Goal: Information Seeking & Learning: Learn about a topic

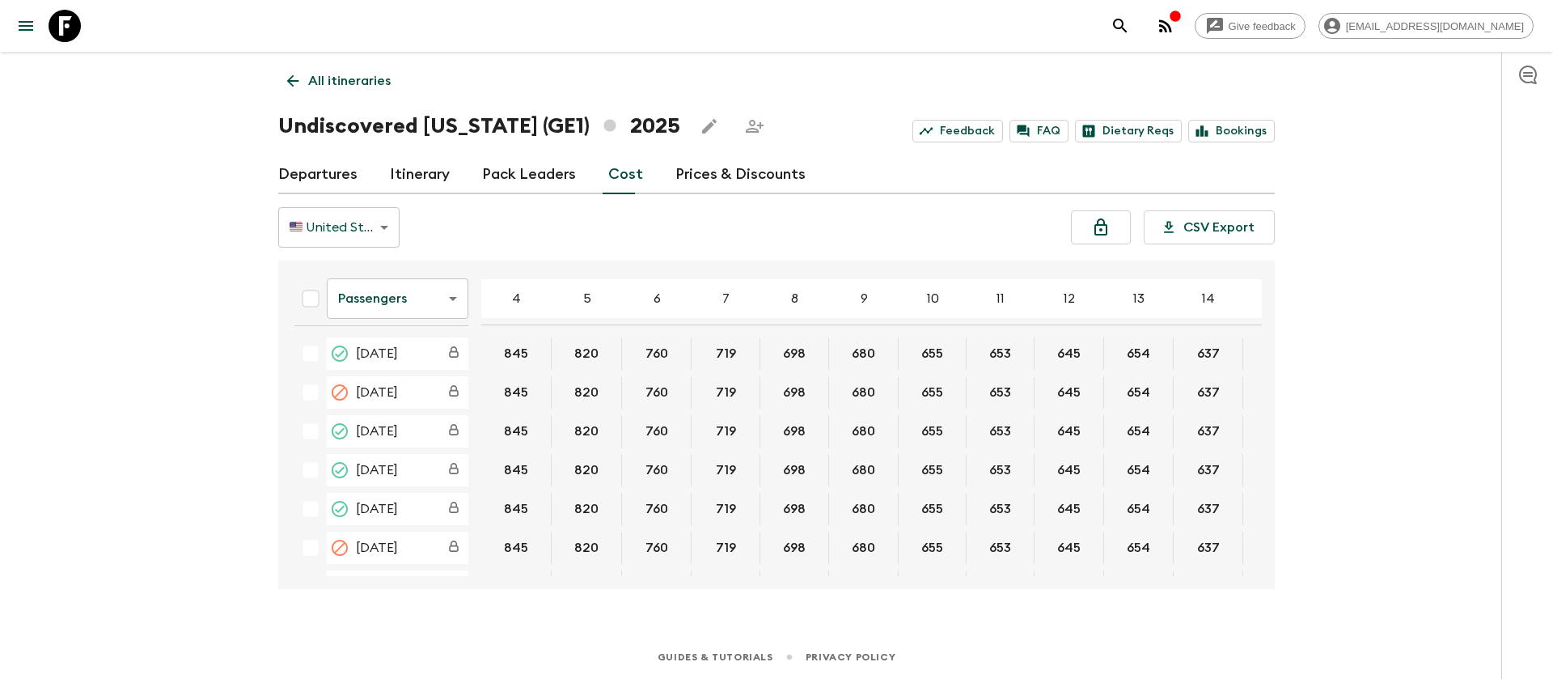
click at [81, 31] on link at bounding box center [64, 25] width 45 height 45
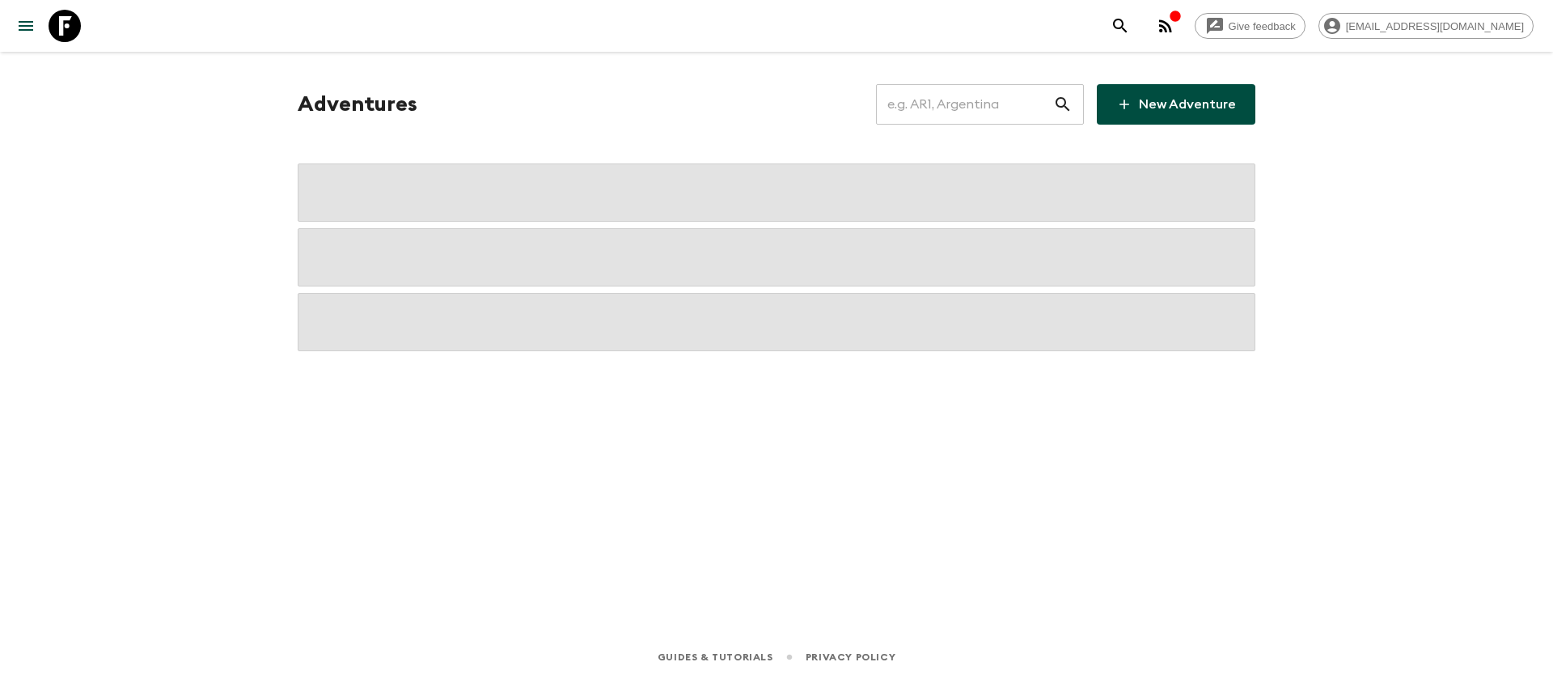
click at [943, 100] on input "text" at bounding box center [964, 104] width 177 height 45
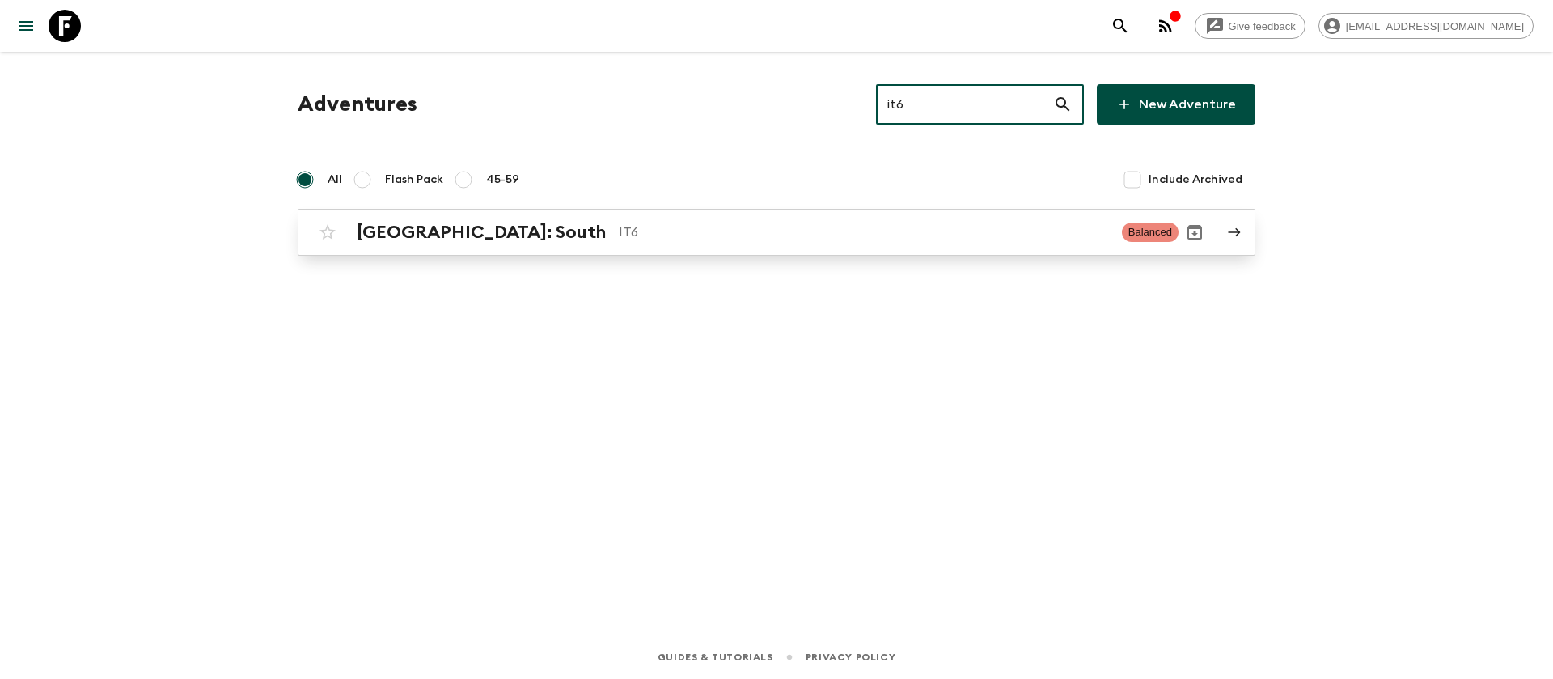
type input "it6"
click at [460, 239] on div "[GEOGRAPHIC_DATA]: South IT6" at bounding box center [733, 232] width 752 height 21
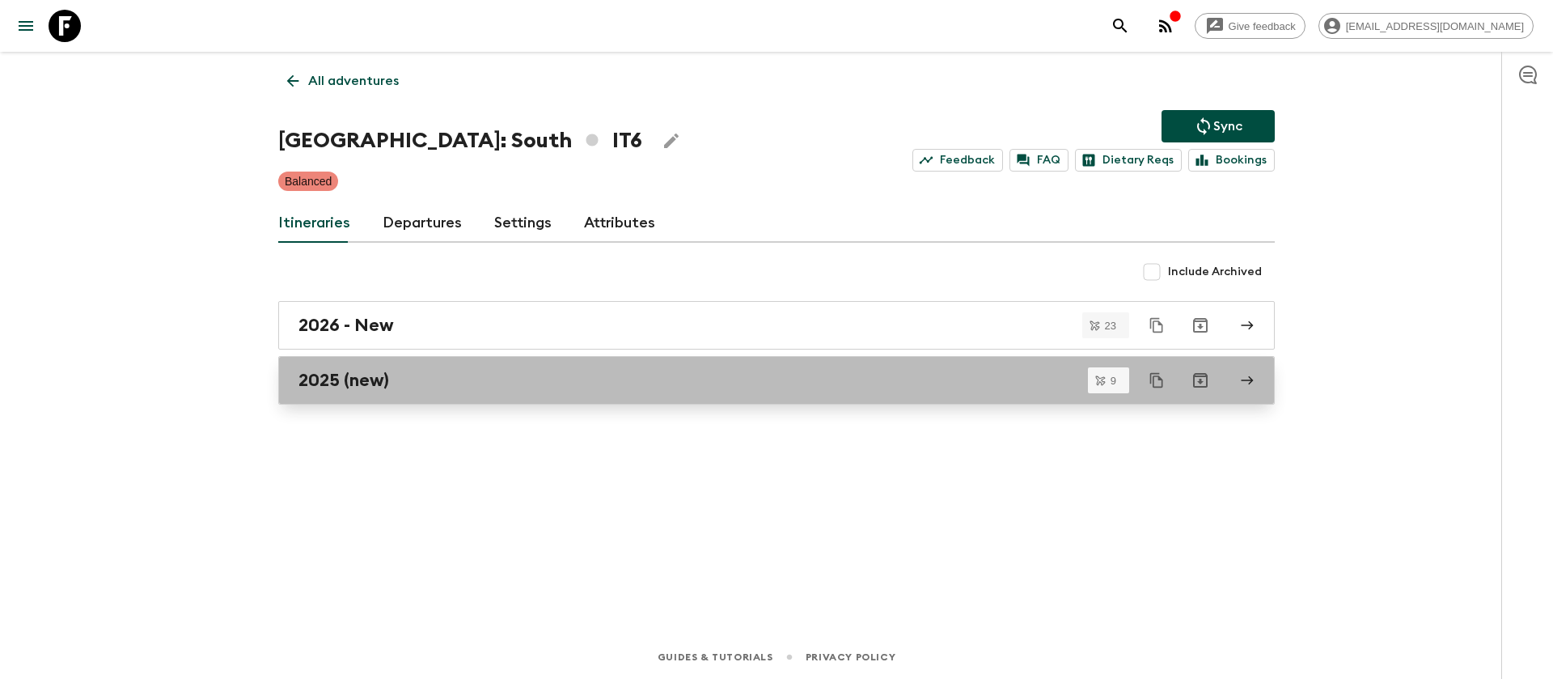
click at [369, 384] on h2 "2025 (new)" at bounding box center [344, 380] width 91 height 21
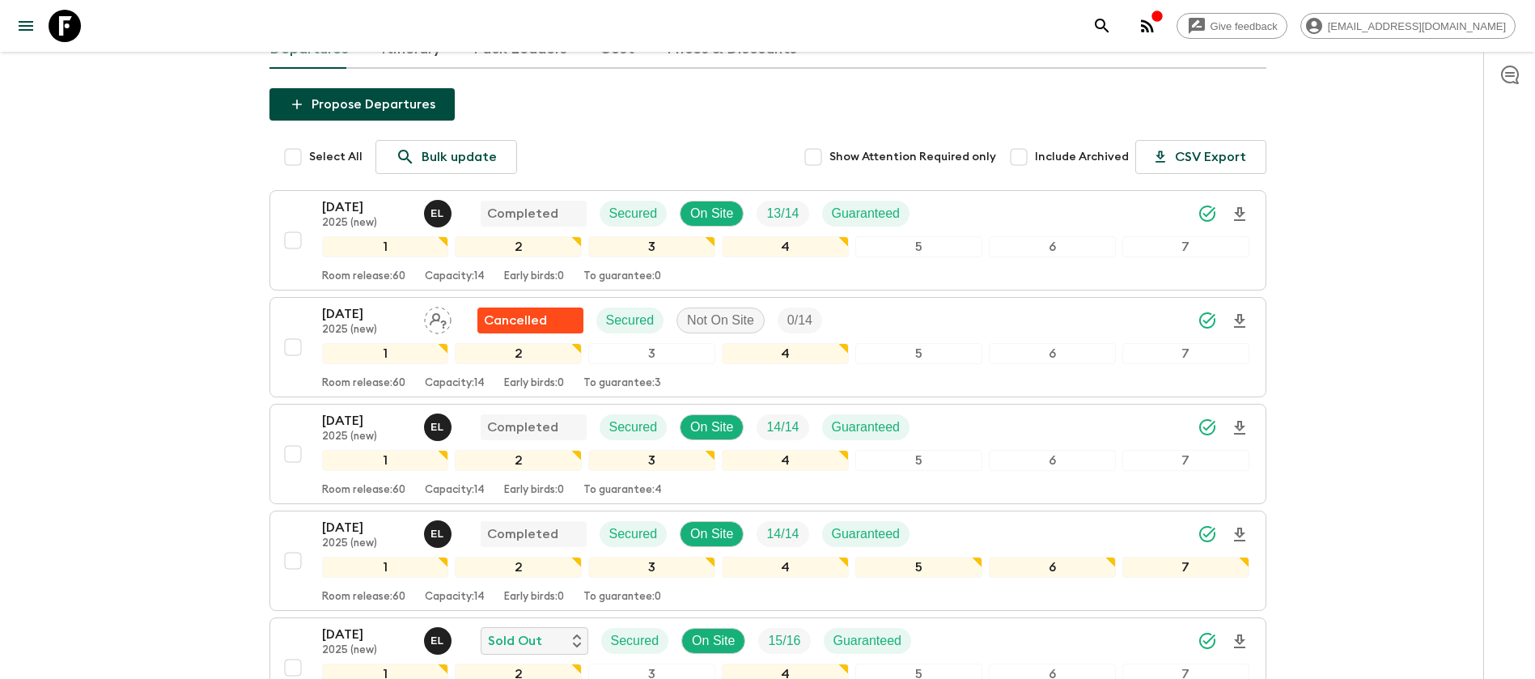
scroll to position [243, 0]
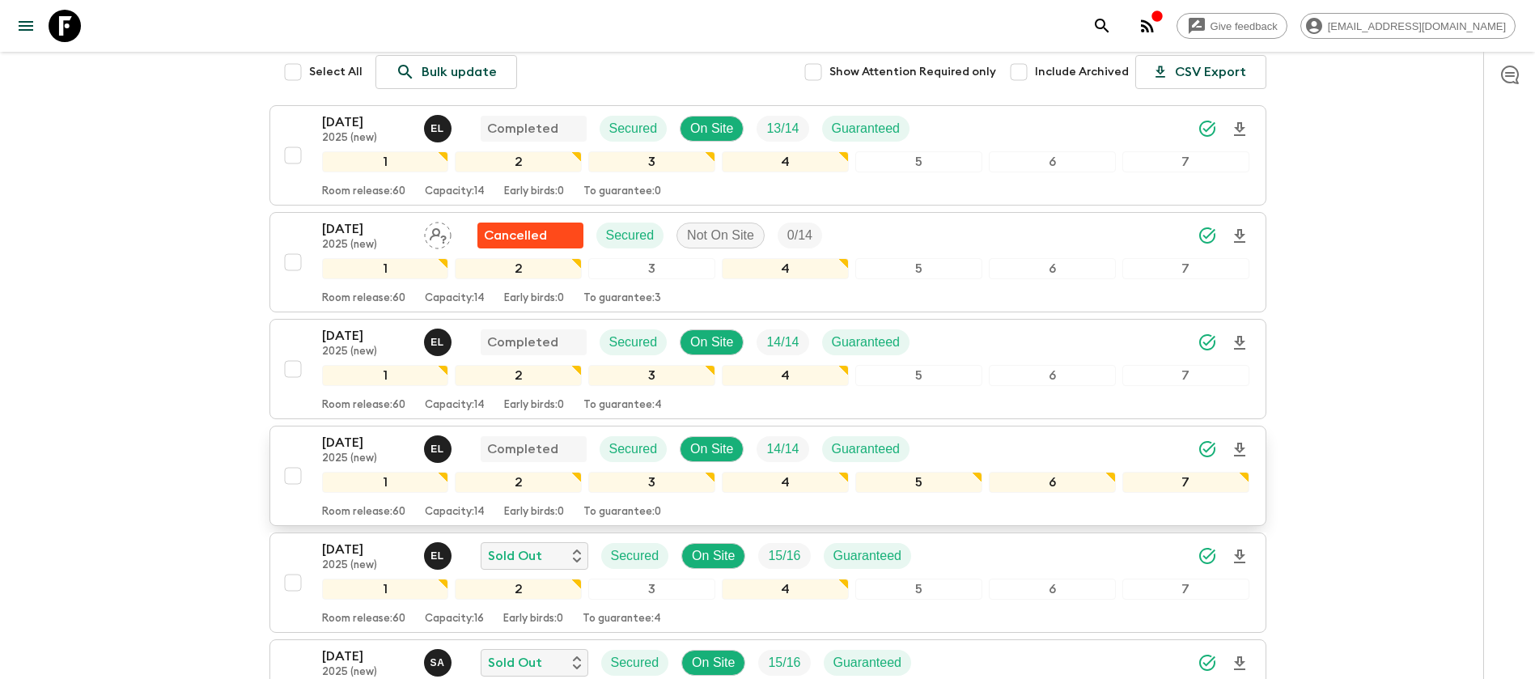
click at [371, 433] on p "[DATE]" at bounding box center [366, 442] width 89 height 19
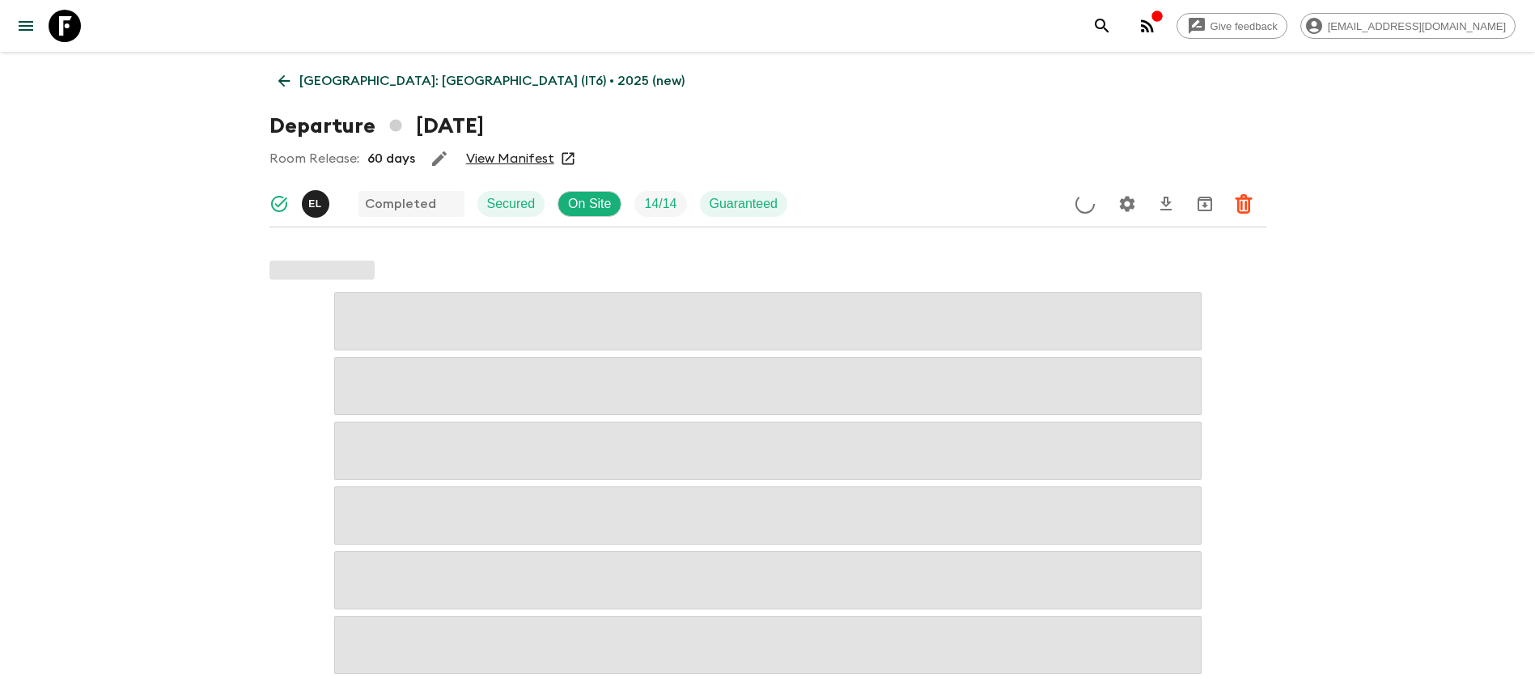
click at [503, 154] on link "View Manifest" at bounding box center [510, 158] width 88 height 16
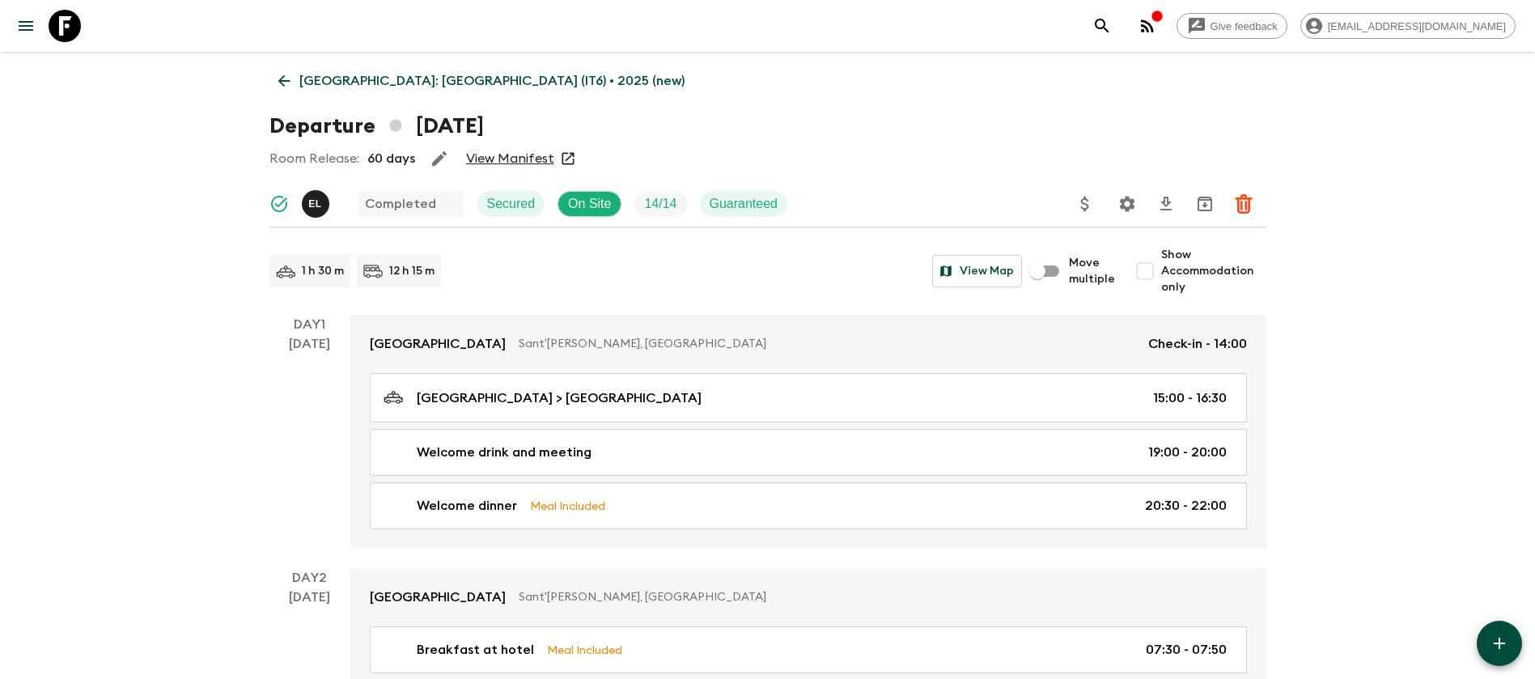
click at [294, 79] on link "[GEOGRAPHIC_DATA]: [GEOGRAPHIC_DATA] (IT6) • 2025 (new)" at bounding box center [481, 81] width 424 height 32
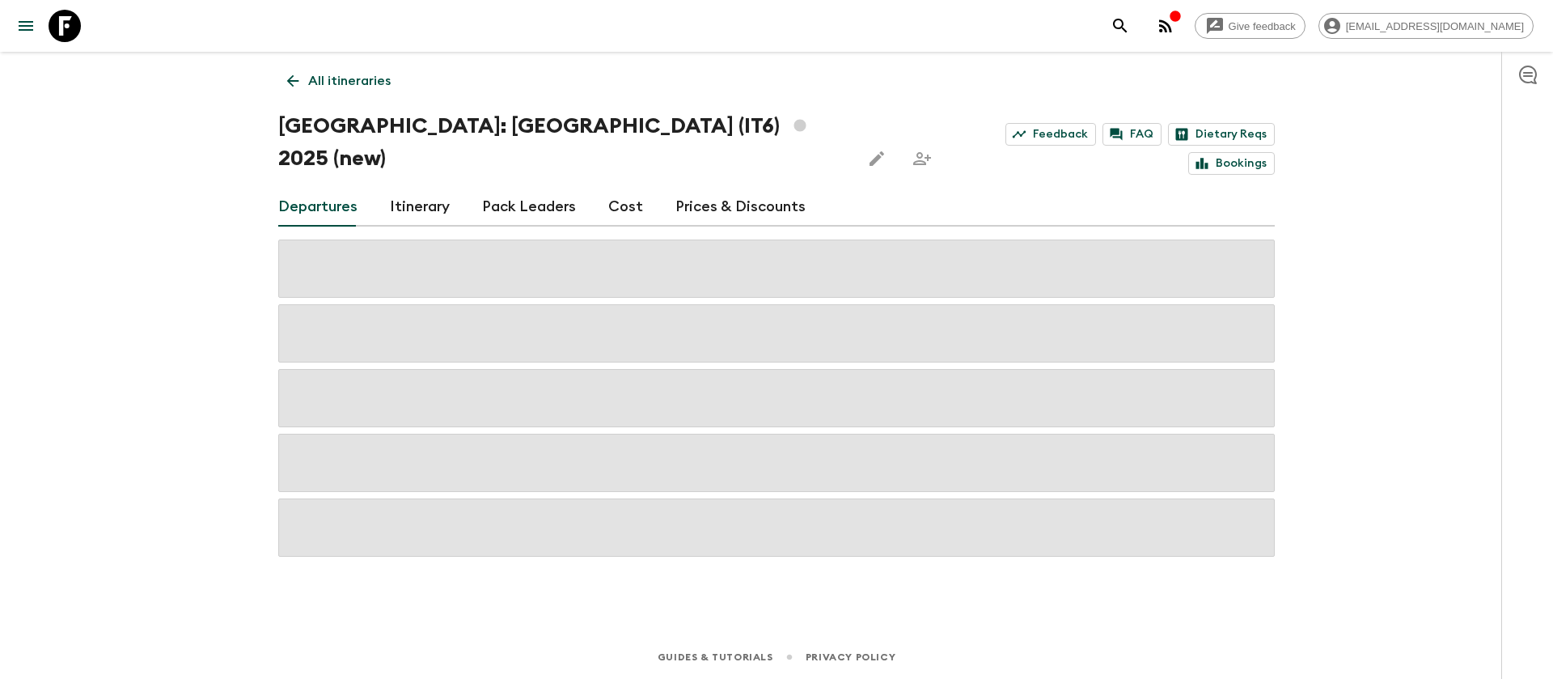
click at [631, 188] on link "Cost" at bounding box center [625, 207] width 35 height 39
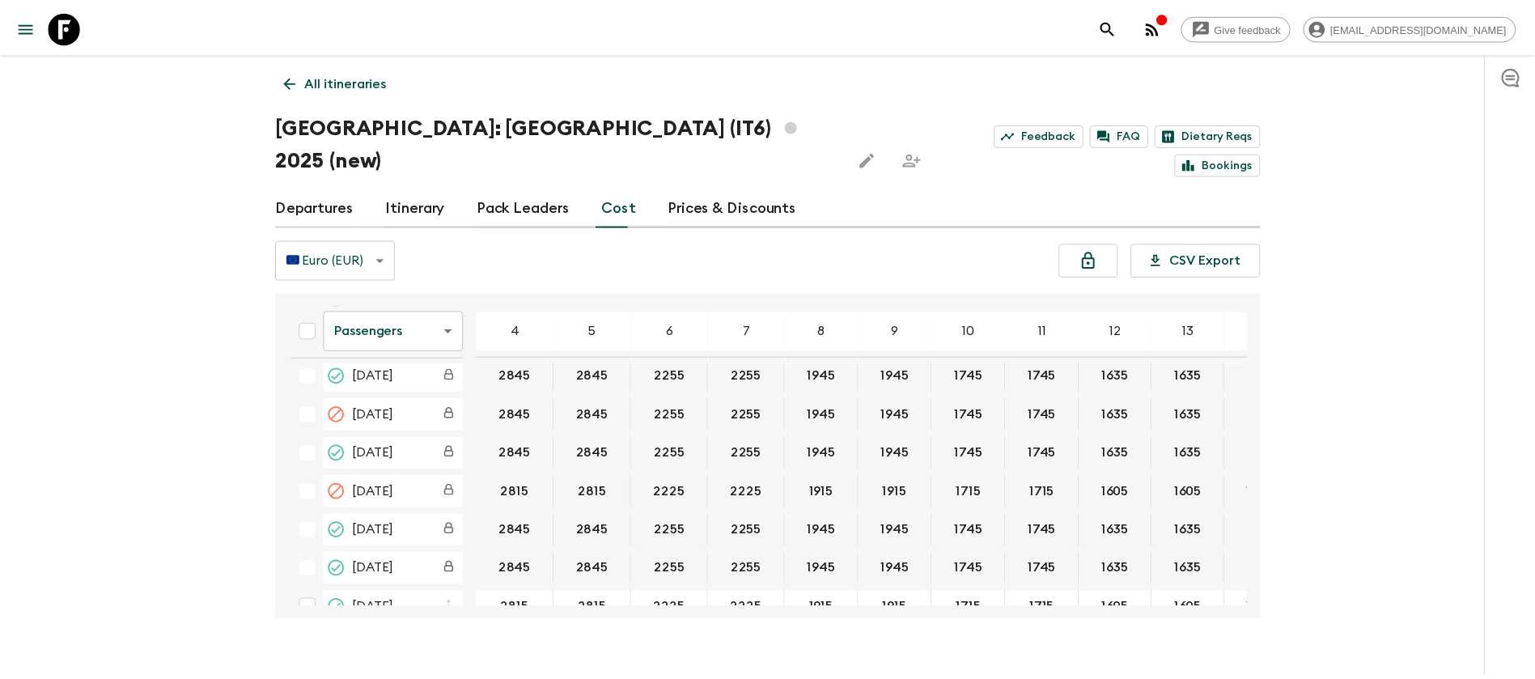
scroll to position [243, 95]
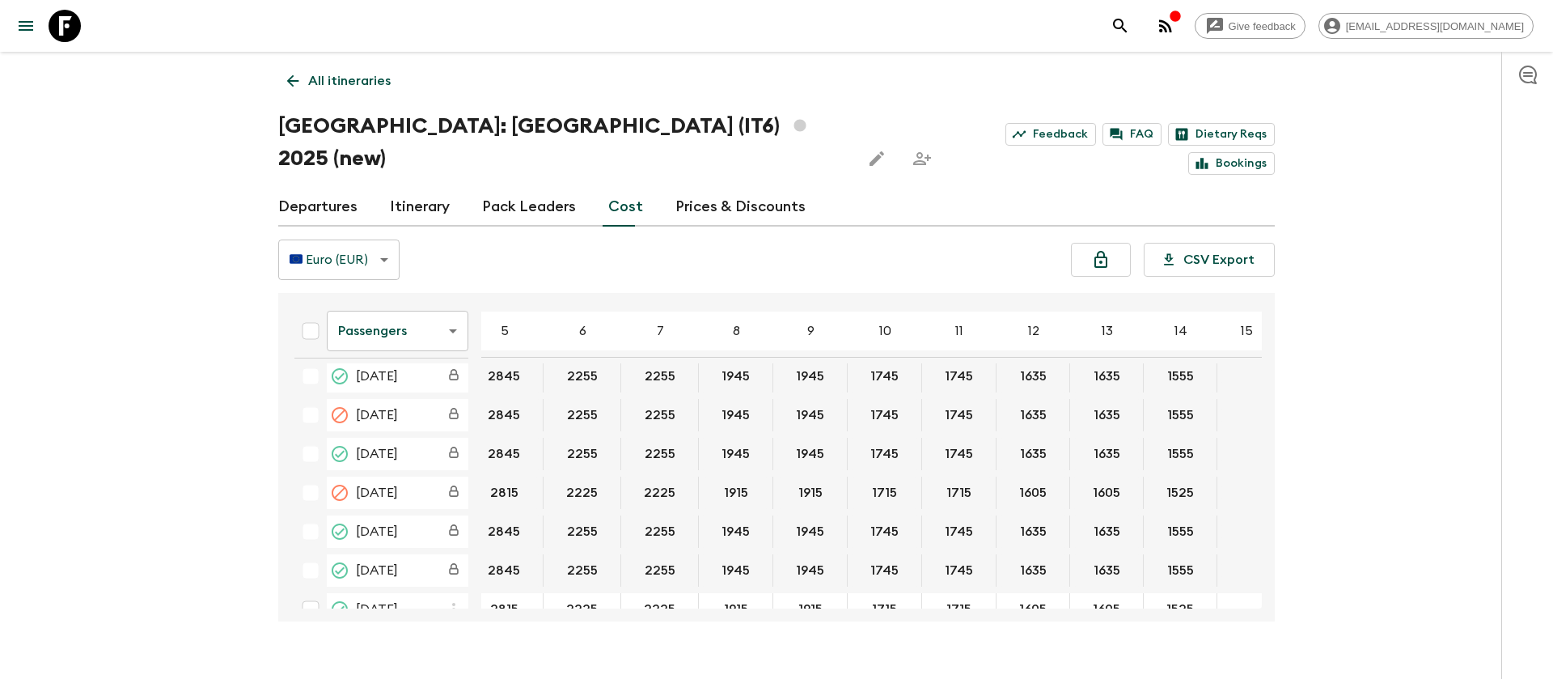
click at [384, 305] on body "Give feedback [EMAIL_ADDRESS][DOMAIN_NAME] All itineraries [GEOGRAPHIC_DATA]: […" at bounding box center [776, 355] width 1553 height 710
click at [385, 363] on li "Extras" at bounding box center [398, 364] width 142 height 26
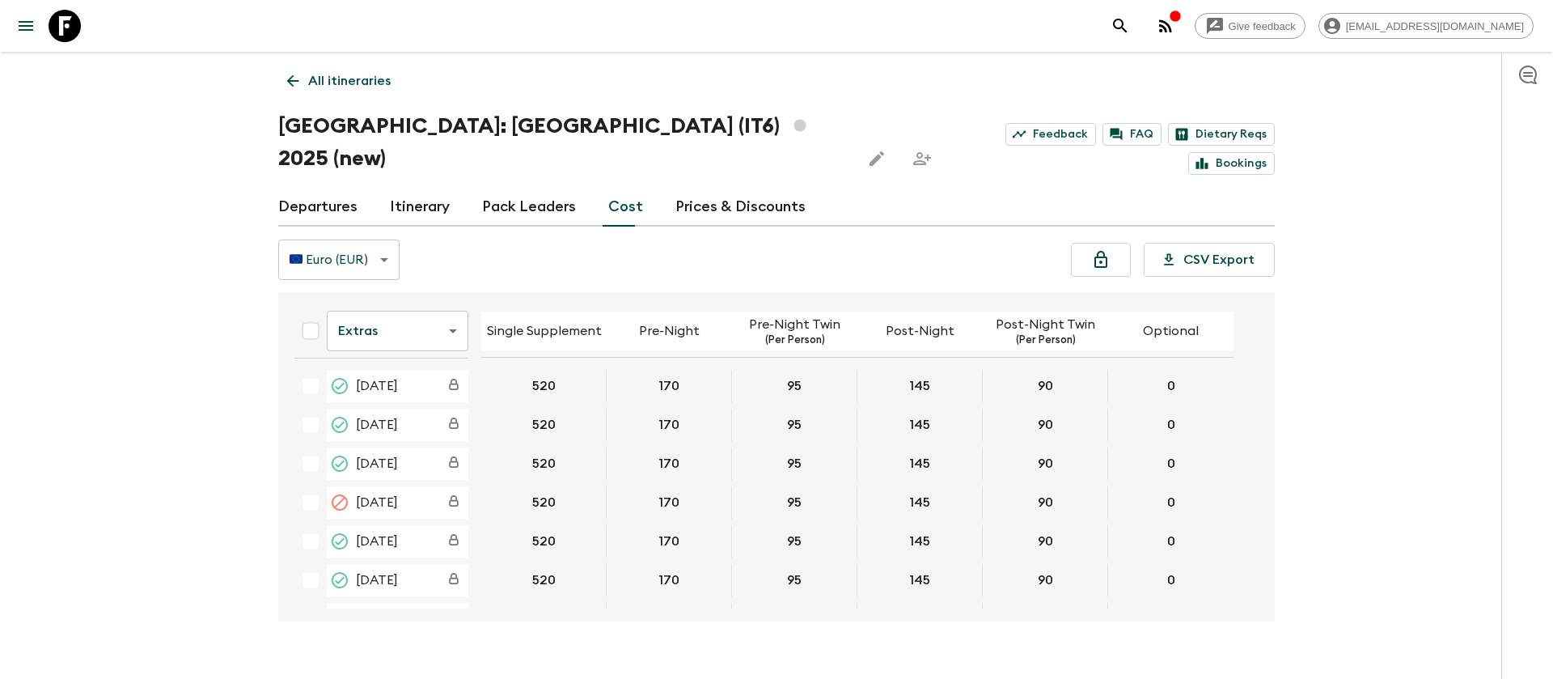
click at [56, 27] on icon at bounding box center [65, 26] width 32 height 32
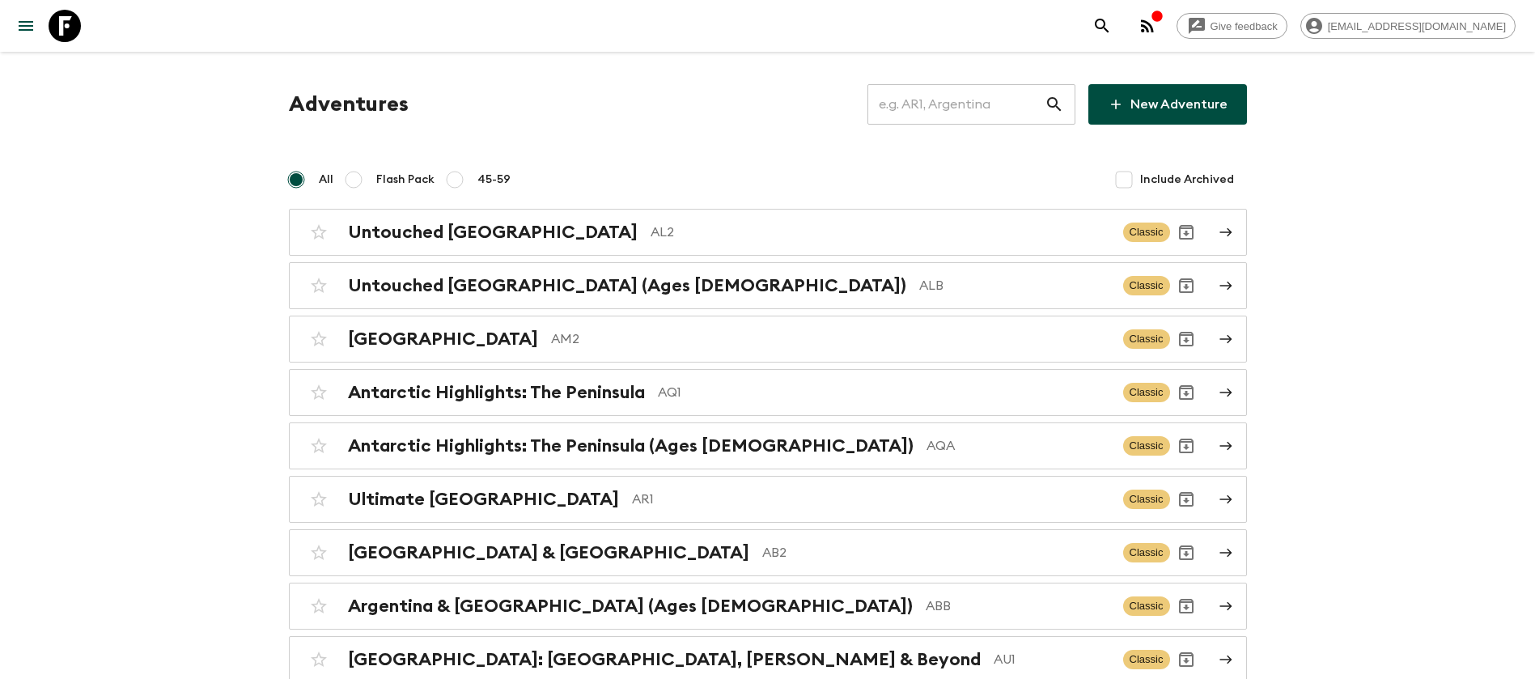
click at [960, 108] on input "text" at bounding box center [955, 104] width 177 height 45
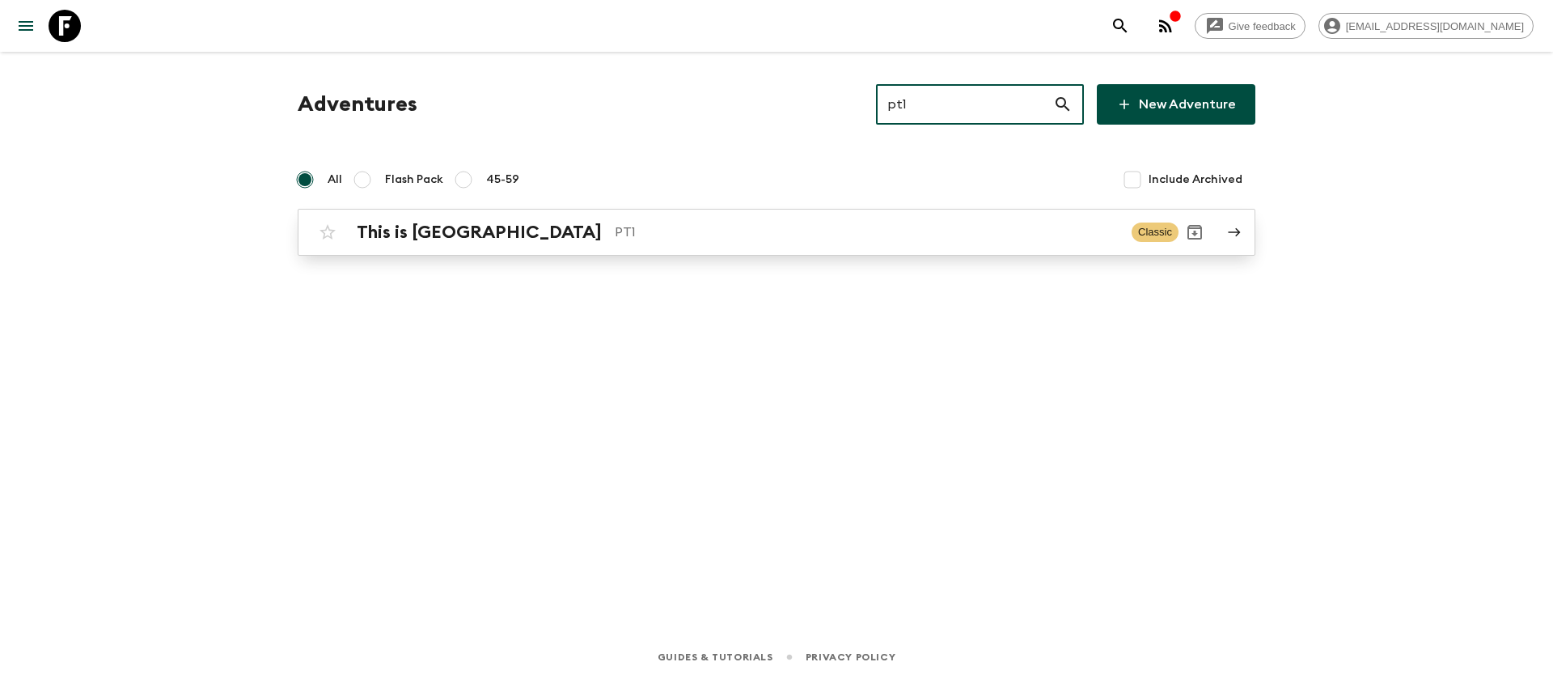
type input "pt1"
click at [494, 240] on div "This is Portugal PT1" at bounding box center [738, 232] width 762 height 21
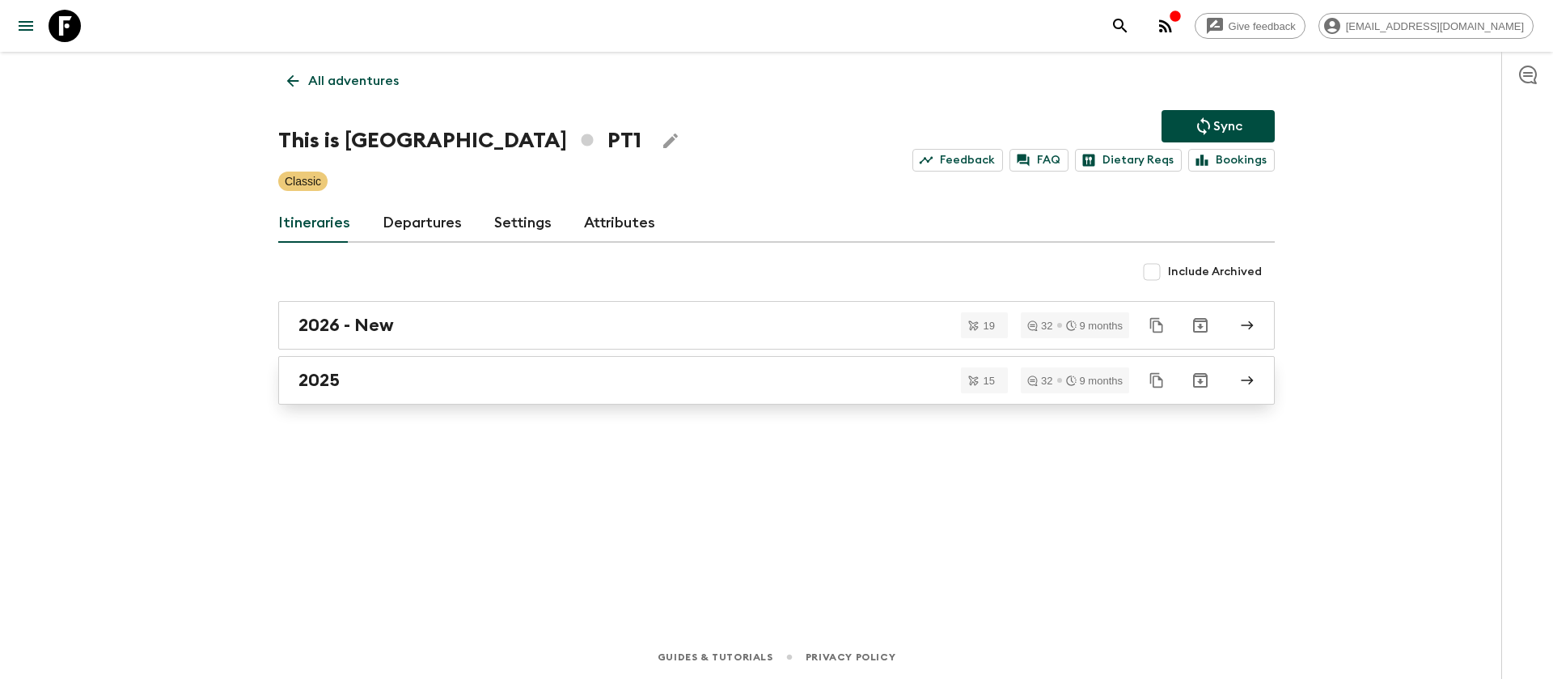
click at [308, 384] on h2 "2025" at bounding box center [319, 380] width 41 height 21
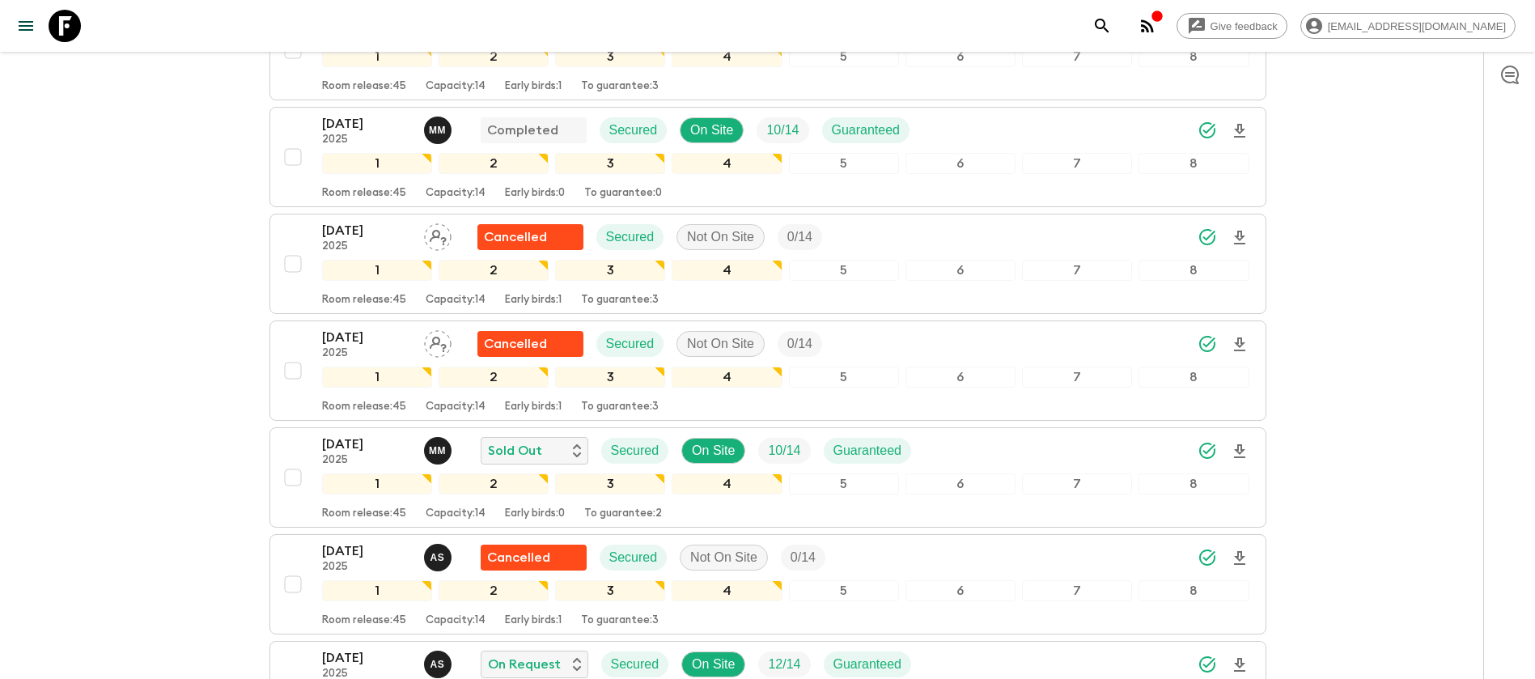
scroll to position [971, 0]
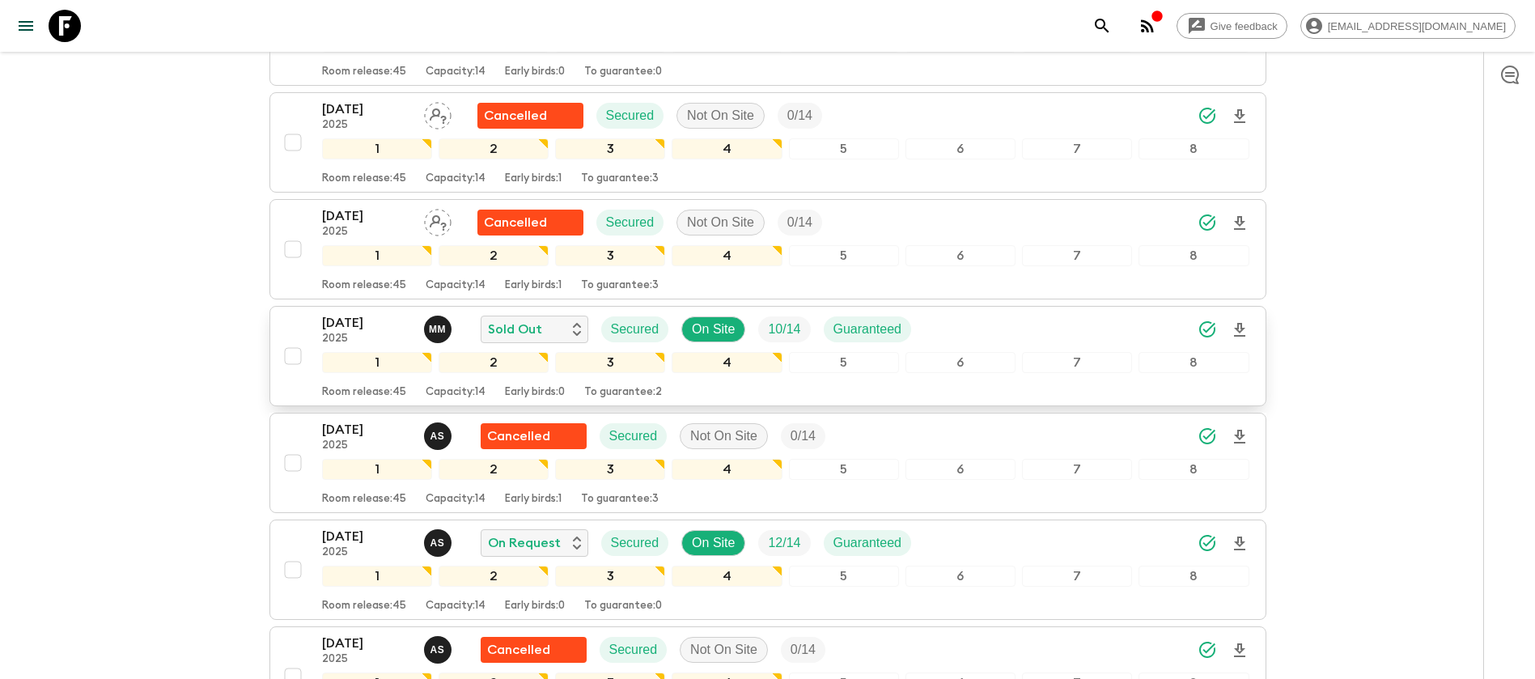
click at [356, 321] on p "[DATE]" at bounding box center [366, 322] width 89 height 19
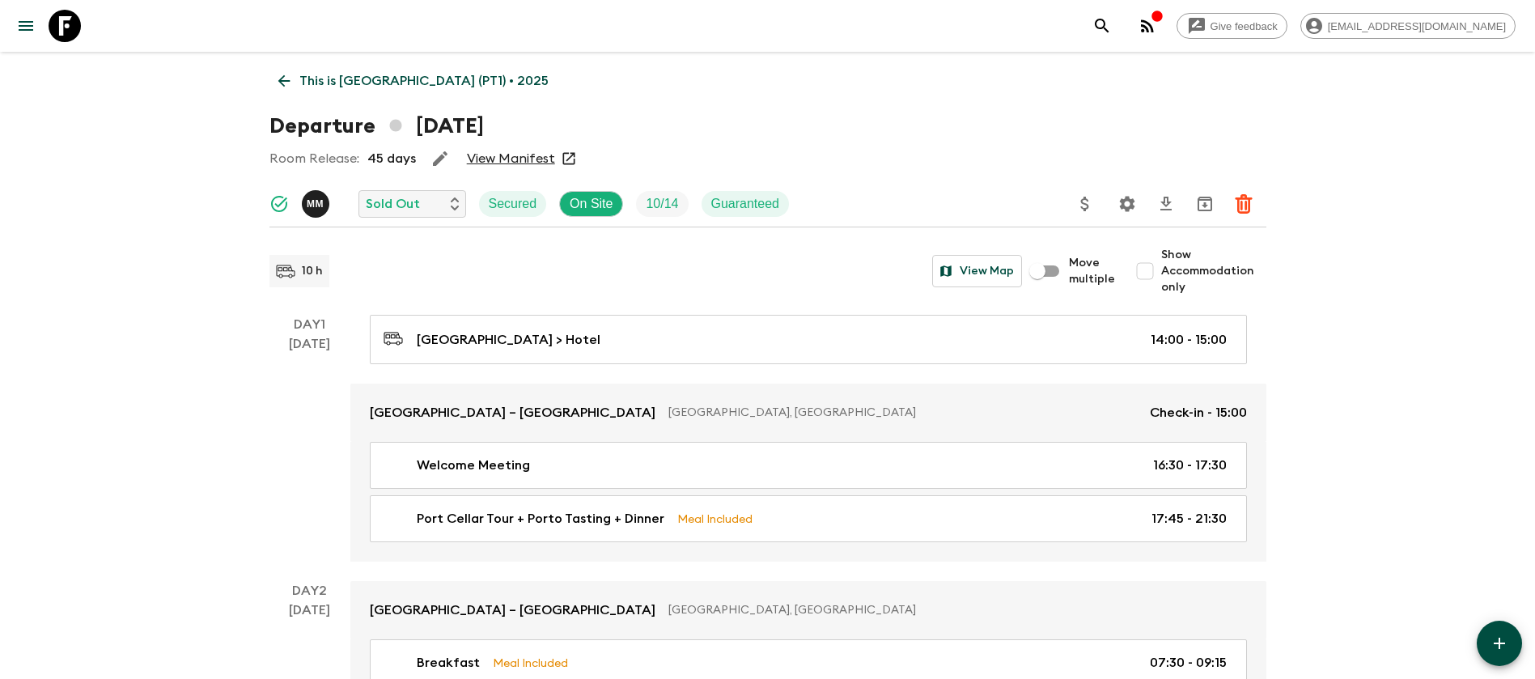
click at [504, 150] on link "View Manifest" at bounding box center [511, 158] width 88 height 16
click at [283, 75] on icon at bounding box center [284, 81] width 12 height 12
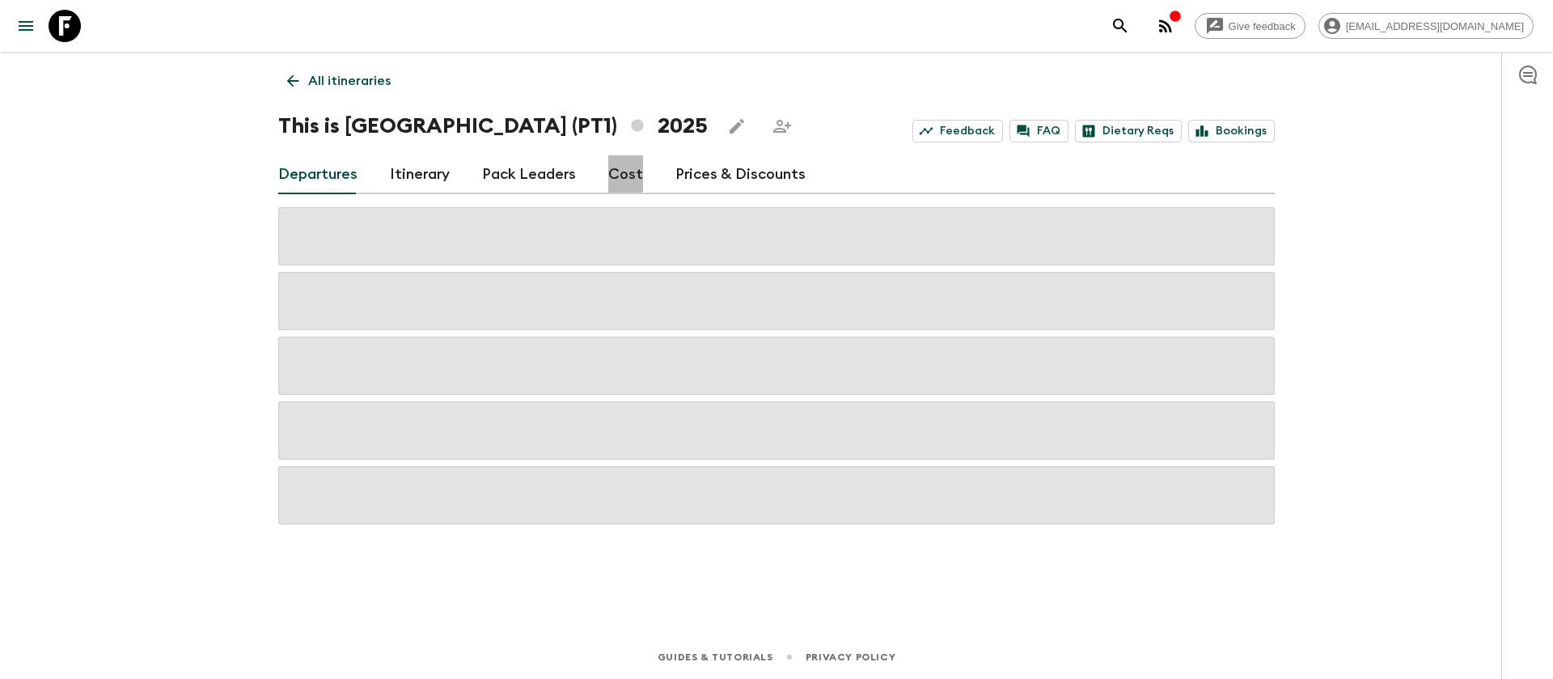
click at [618, 170] on link "Cost" at bounding box center [625, 174] width 35 height 39
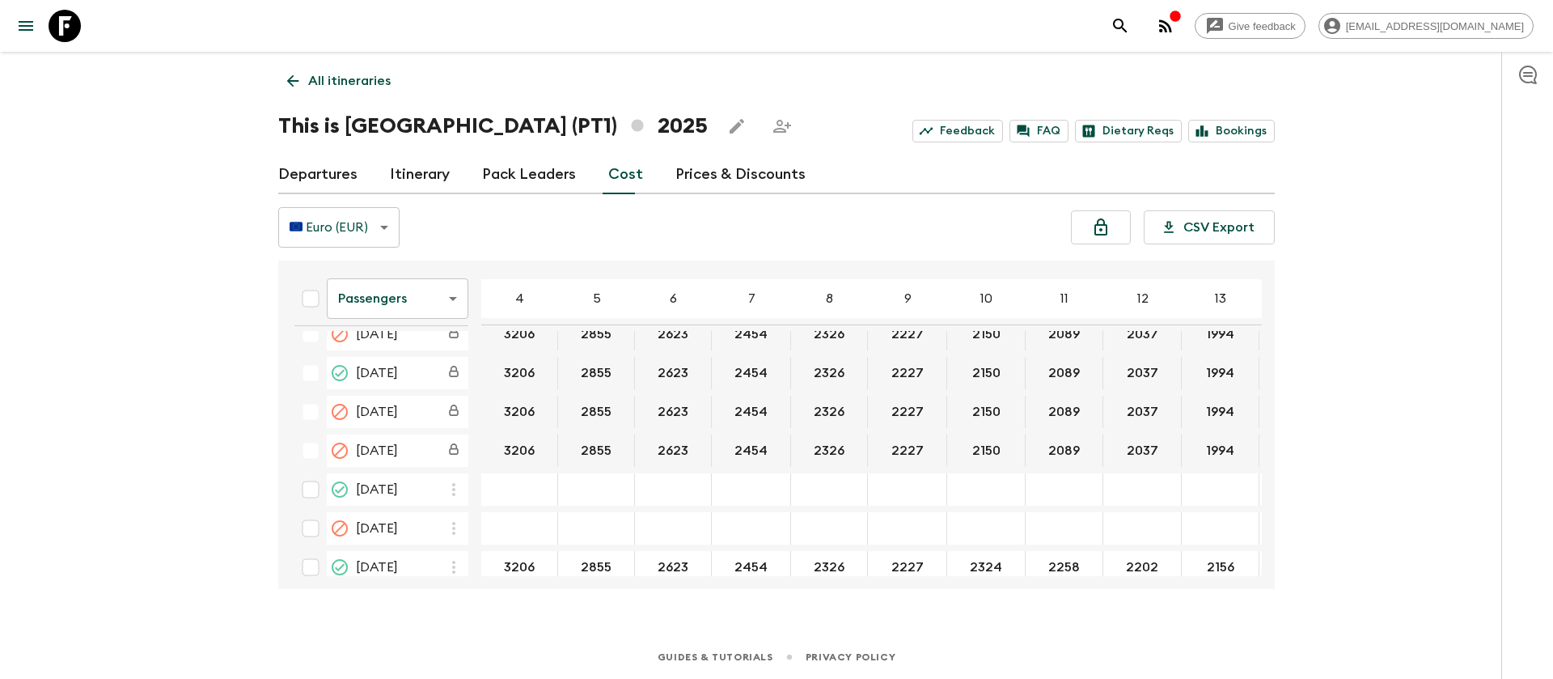
scroll to position [1578, 0]
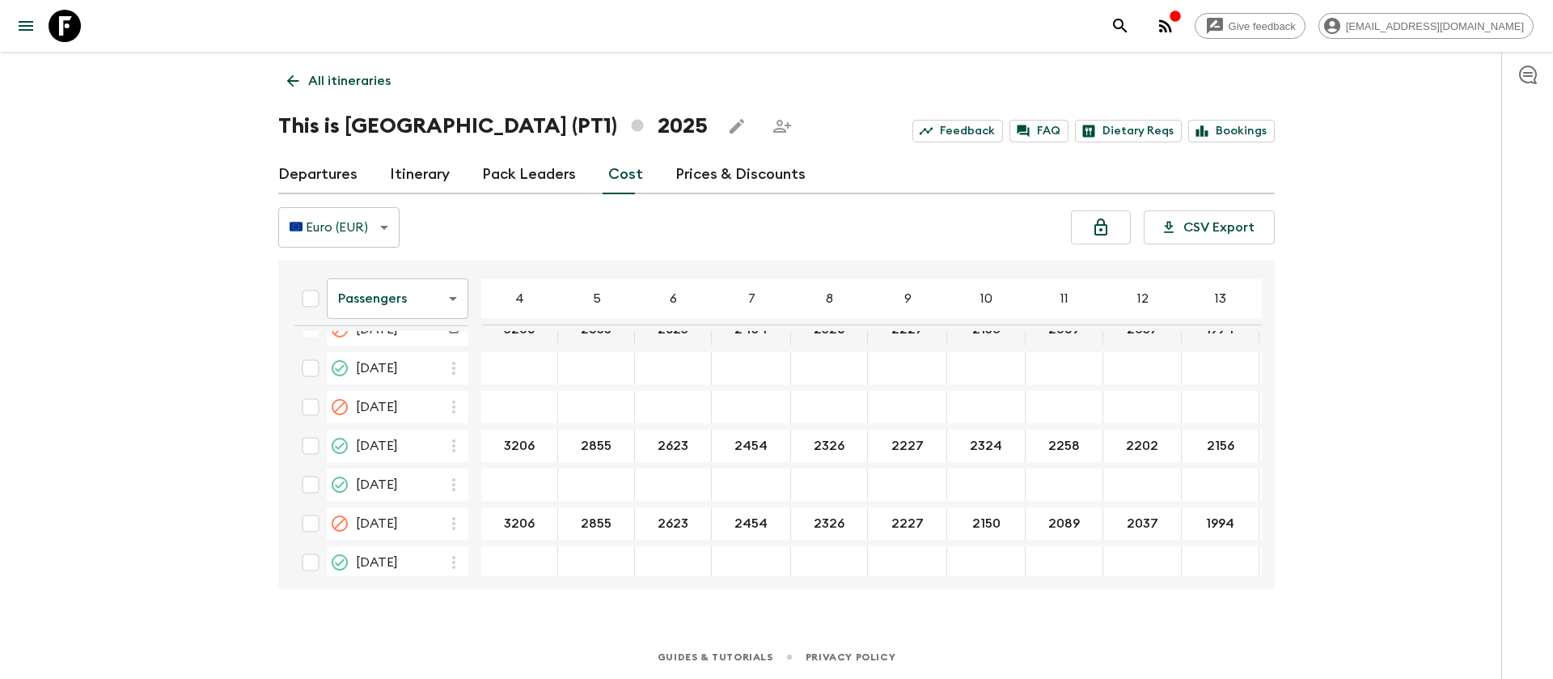
click at [401, 295] on body "Give feedback [EMAIL_ADDRESS][DOMAIN_NAME] All itineraries This is [GEOGRAPHIC_…" at bounding box center [776, 339] width 1553 height 679
click at [388, 371] on li "Extras" at bounding box center [398, 364] width 142 height 26
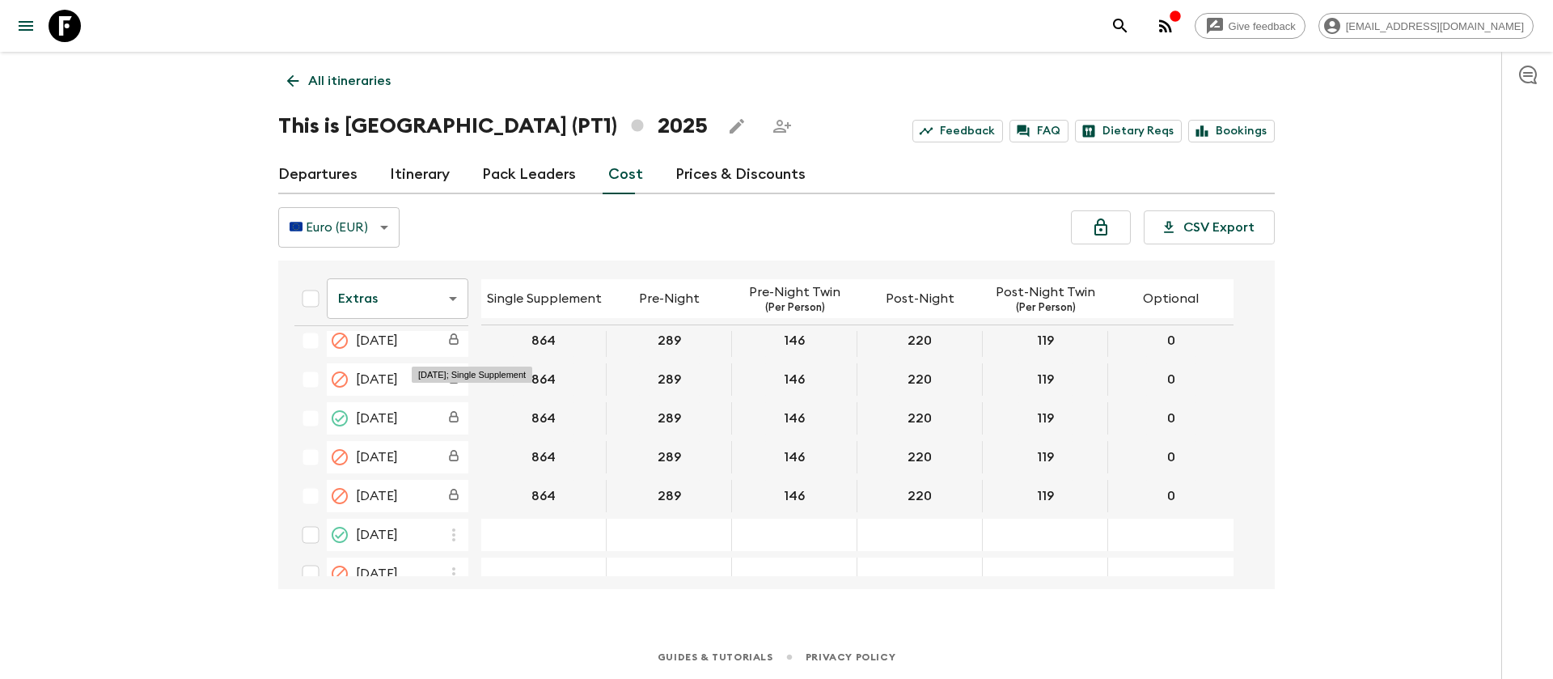
scroll to position [1456, 0]
